Goal: Use online tool/utility: Utilize a website feature to perform a specific function

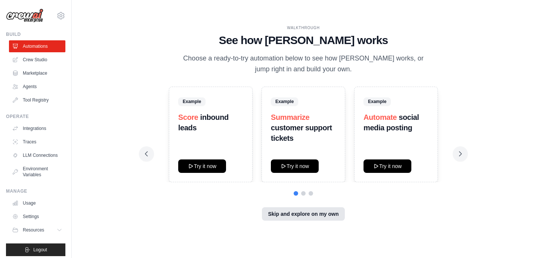
click at [293, 219] on button "Skip and explore on my own" at bounding box center [303, 213] width 83 height 13
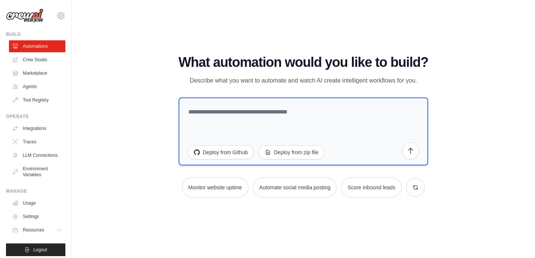
click at [240, 123] on textarea at bounding box center [304, 132] width 250 height 68
drag, startPoint x: 218, startPoint y: 113, endPoint x: 208, endPoint y: 111, distance: 10.6
click at [208, 111] on textarea "**********" at bounding box center [304, 132] width 250 height 68
type textarea "**********"
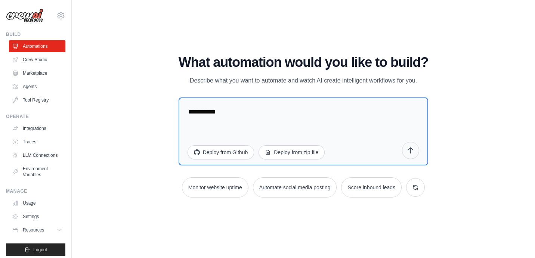
click at [412, 148] on icon "submit" at bounding box center [411, 151] width 4 height 6
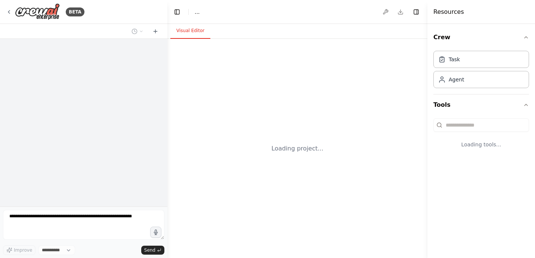
select select "****"
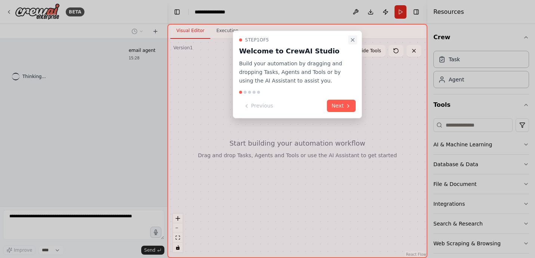
click at [354, 37] on icon "Close walkthrough" at bounding box center [353, 40] width 6 height 6
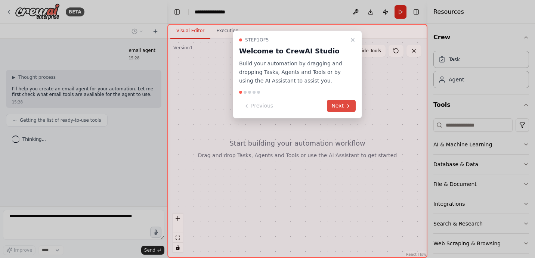
click at [339, 106] on button "Next" at bounding box center [341, 106] width 29 height 12
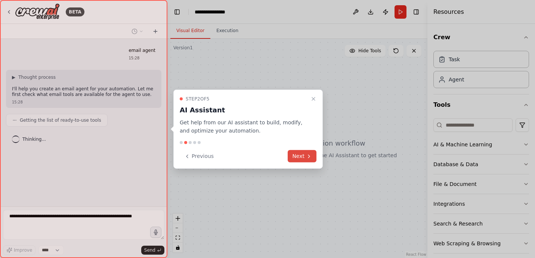
click at [303, 156] on button "Next" at bounding box center [302, 156] width 29 height 12
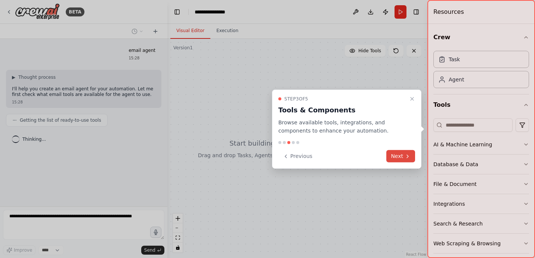
click at [401, 156] on button "Next" at bounding box center [400, 156] width 29 height 12
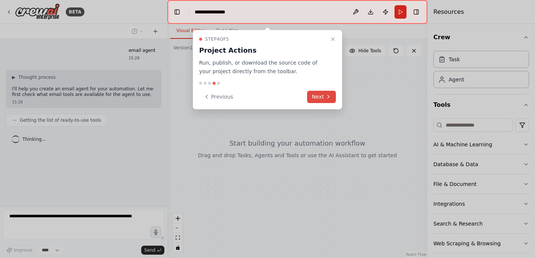
click at [322, 102] on button "Next" at bounding box center [321, 97] width 29 height 12
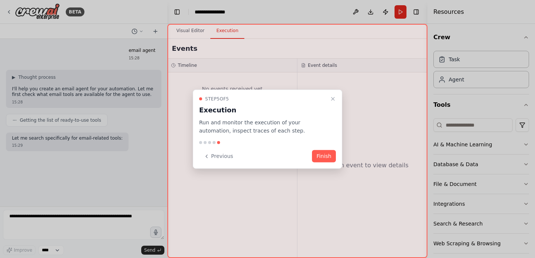
click at [325, 150] on div "Step 5 of 5 Execution Run and monitor the execution of your automation, inspect…" at bounding box center [267, 129] width 149 height 80
click at [325, 154] on button "Finish" at bounding box center [324, 156] width 24 height 12
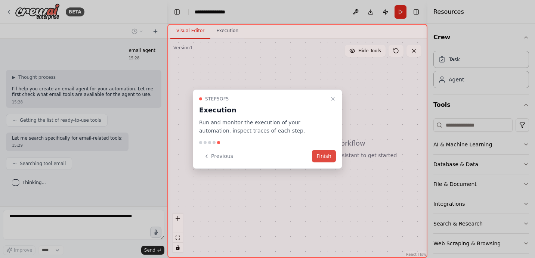
click at [329, 158] on button "Finish" at bounding box center [324, 156] width 24 height 12
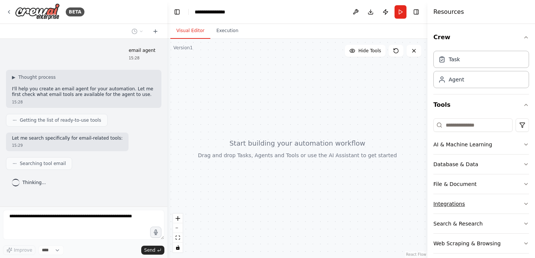
click at [466, 202] on button "Integrations" at bounding box center [481, 203] width 96 height 19
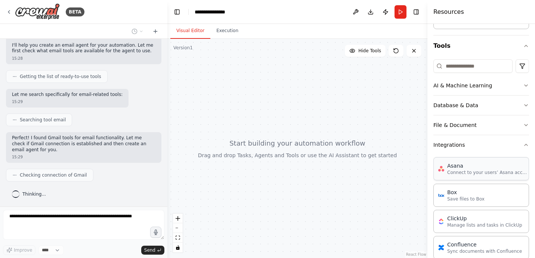
scroll to position [197, 0]
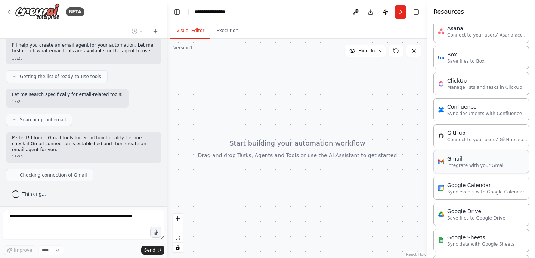
click at [475, 164] on p "Integrate with your Gmail" at bounding box center [476, 166] width 58 height 6
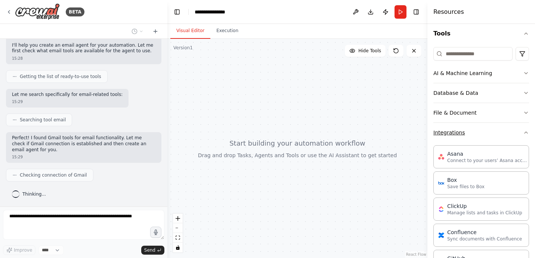
scroll to position [62, 0]
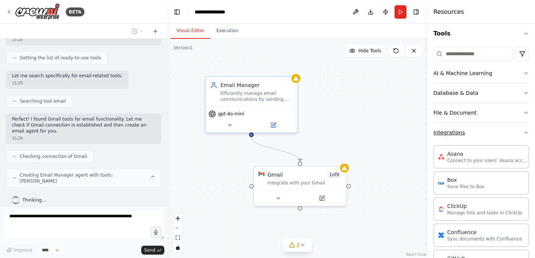
click at [491, 132] on button "Integrations" at bounding box center [481, 132] width 96 height 19
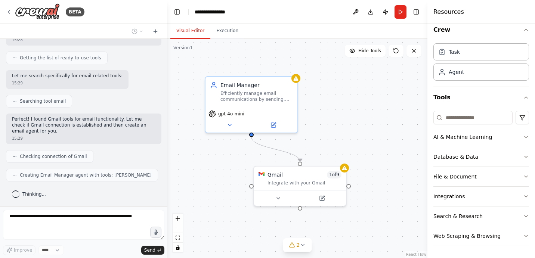
click at [485, 173] on button "File & Document" at bounding box center [481, 176] width 96 height 19
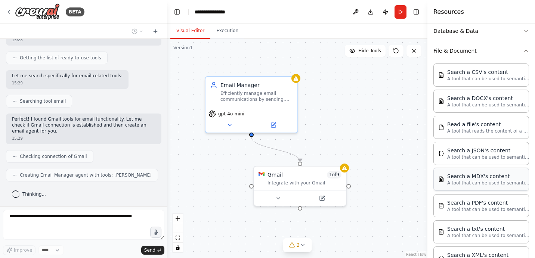
scroll to position [41, 0]
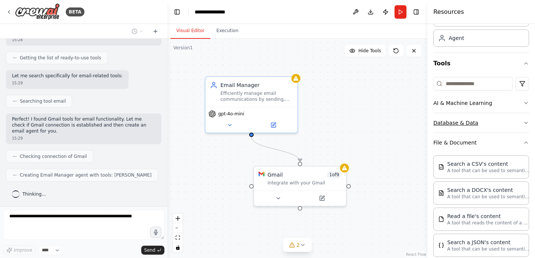
click at [482, 126] on button "Database & Data" at bounding box center [481, 122] width 96 height 19
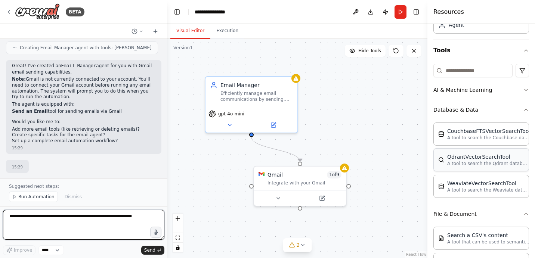
scroll to position [54, 0]
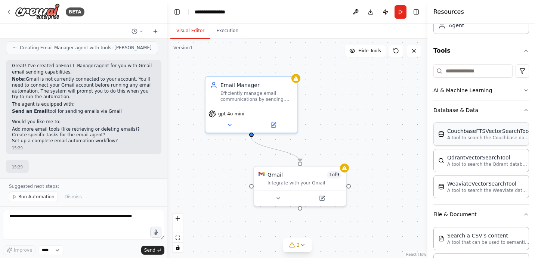
click at [467, 141] on div "CouchbaseFTSVectorSearchTool A tool to search the Couchbase database for releva…" at bounding box center [481, 134] width 96 height 23
click at [467, 159] on div "QdrantVectorSearchTool" at bounding box center [488, 157] width 82 height 7
click at [466, 176] on div "WeaviateVectorSearchTool A tool to search the Weaviate database for relevant in…" at bounding box center [481, 186] width 96 height 23
click at [471, 140] on p "A tool to search the Couchbase database for relevant information on internal do…" at bounding box center [488, 138] width 82 height 6
click at [483, 115] on button "Database & Data" at bounding box center [481, 110] width 96 height 19
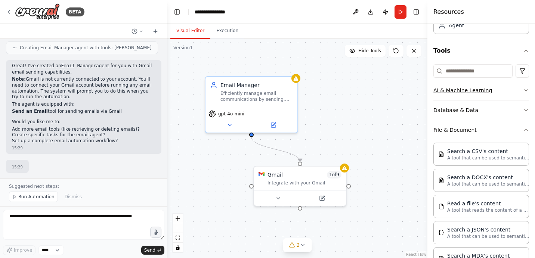
click at [478, 88] on button "AI & Machine Learning" at bounding box center [481, 90] width 96 height 19
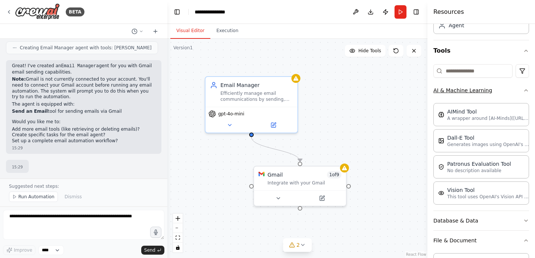
click at [478, 94] on button "AI & Machine Learning" at bounding box center [481, 90] width 96 height 19
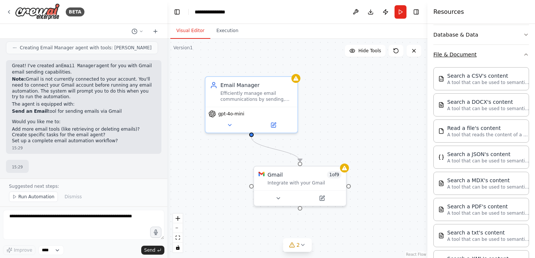
click at [484, 59] on button "File & Document" at bounding box center [481, 54] width 96 height 19
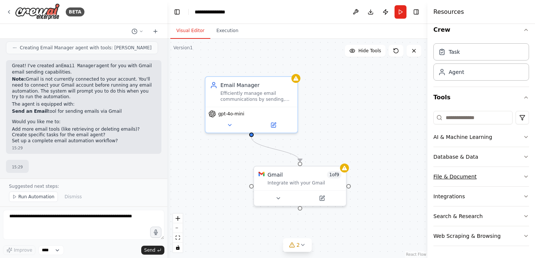
scroll to position [7, 0]
click at [480, 232] on button "Web Scraping & Browsing" at bounding box center [481, 235] width 96 height 19
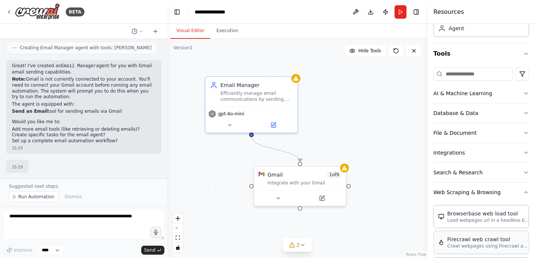
scroll to position [0, 0]
